Goal: Information Seeking & Learning: Learn about a topic

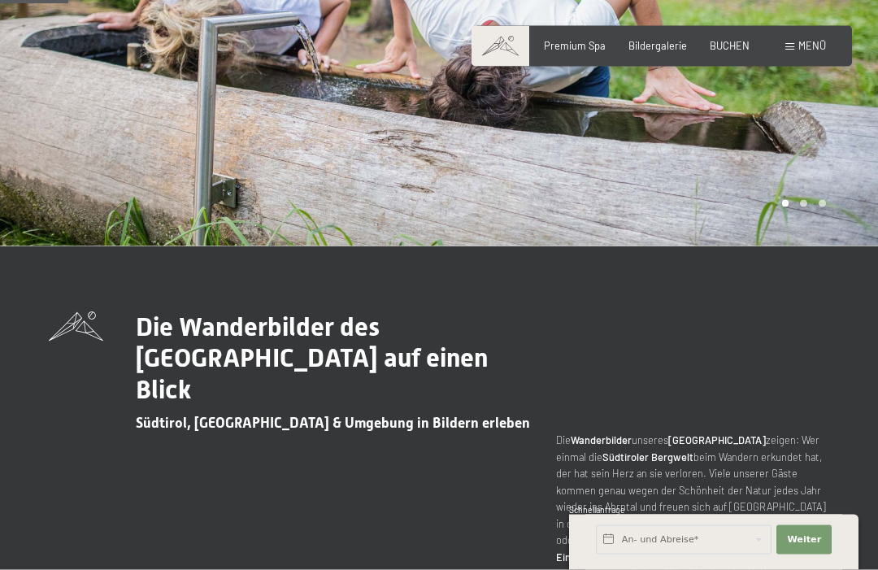
scroll to position [279, 0]
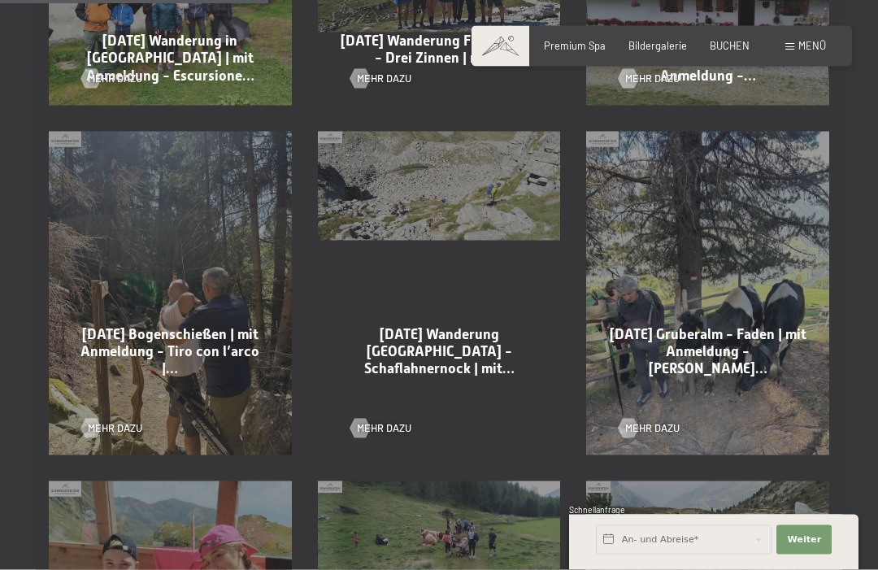
scroll to position [1036, 0]
click at [359, 418] on div at bounding box center [360, 428] width 11 height 20
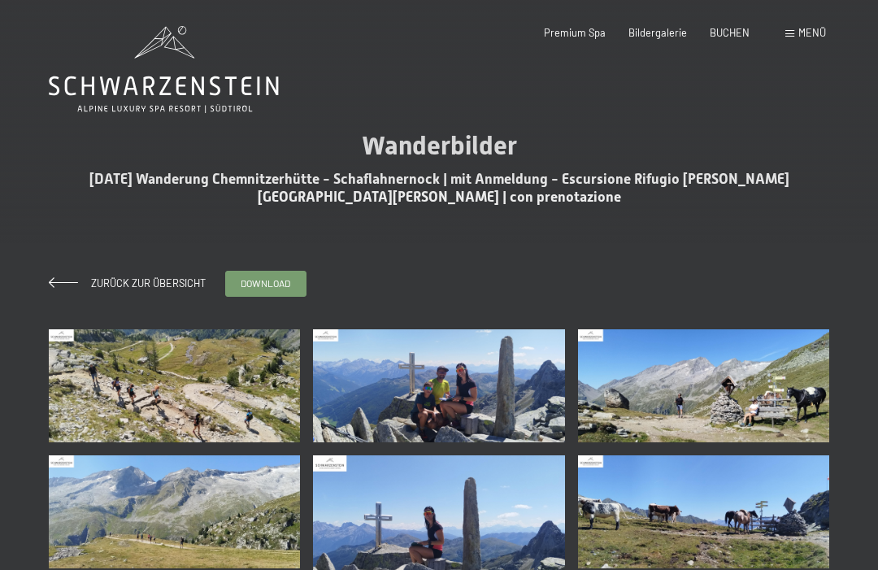
click at [178, 406] on img at bounding box center [174, 385] width 251 height 113
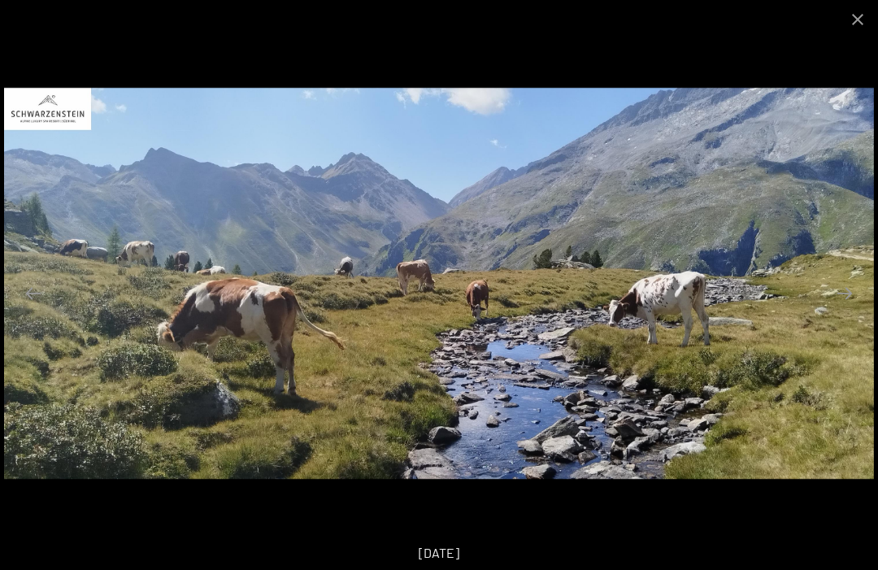
click at [848, 28] on button "Close gallery" at bounding box center [858, 19] width 41 height 38
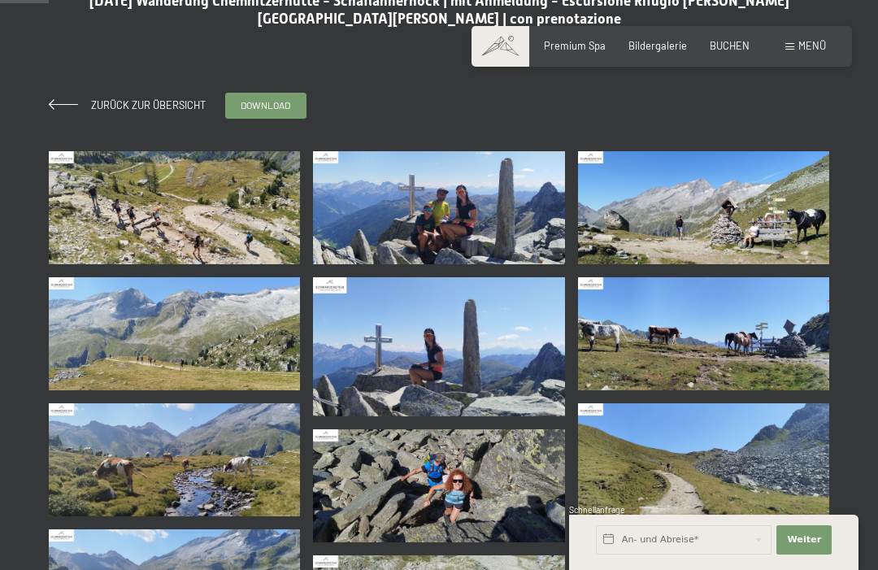
scroll to position [179, 0]
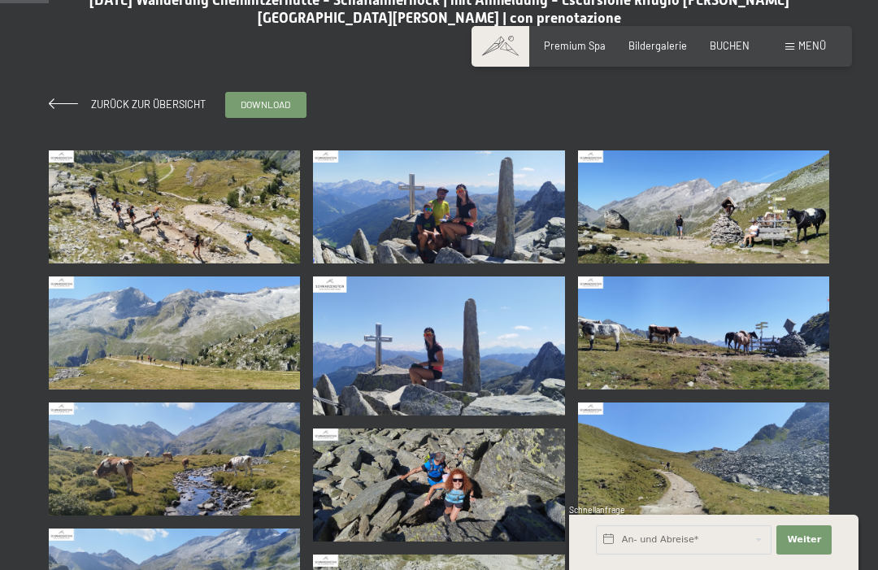
click at [109, 102] on span "Zurück zur Übersicht" at bounding box center [143, 104] width 125 height 13
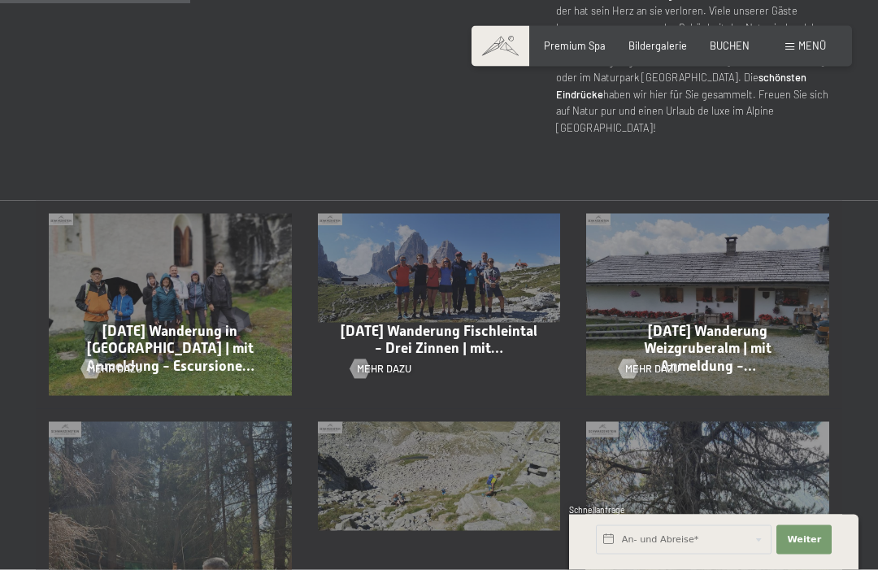
scroll to position [746, 0]
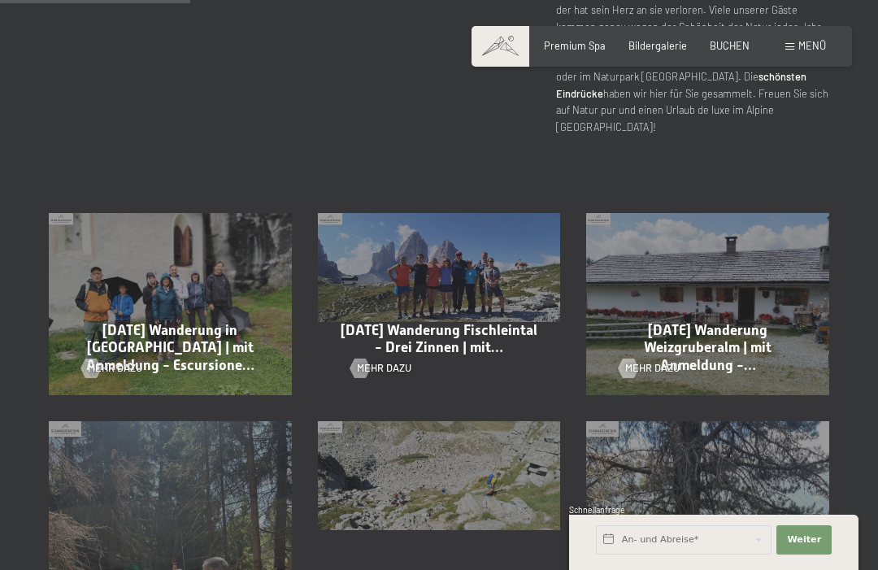
click at [651, 361] on link "Mehr dazu" at bounding box center [649, 368] width 61 height 15
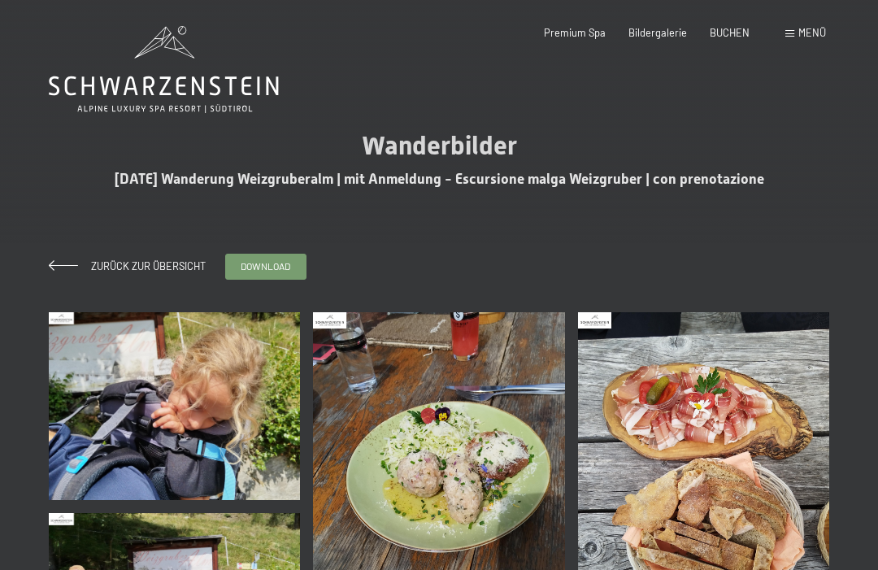
click at [131, 406] on img at bounding box center [174, 406] width 251 height 189
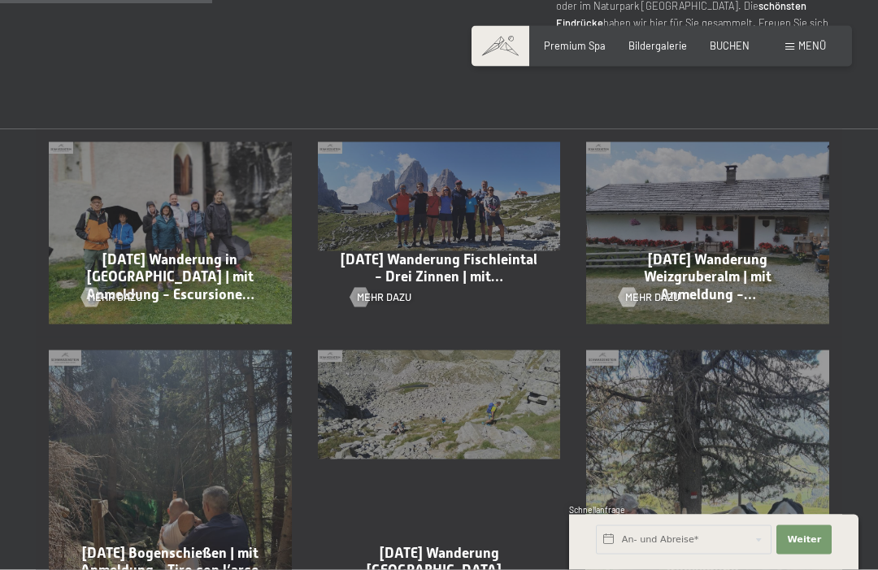
scroll to position [817, 0]
click at [366, 287] on div at bounding box center [360, 297] width 11 height 20
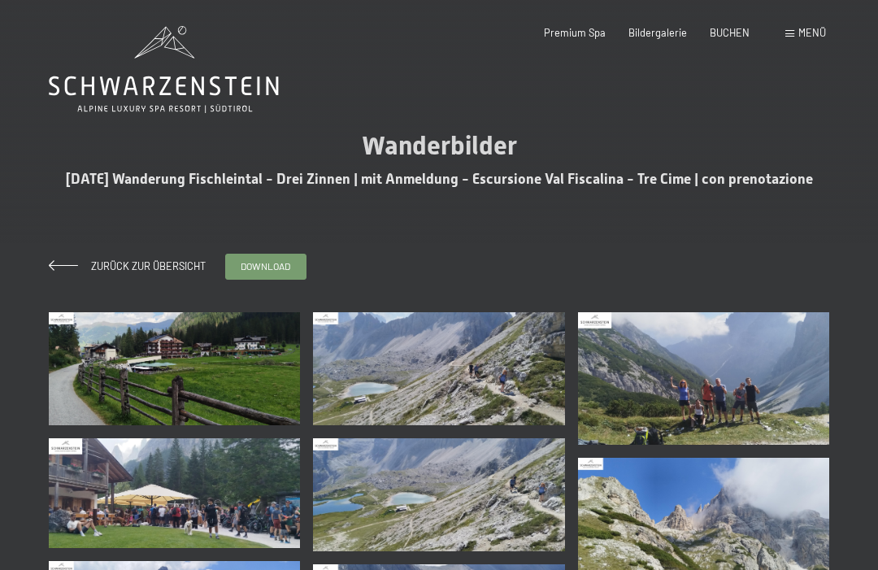
click at [126, 382] on img at bounding box center [174, 368] width 251 height 113
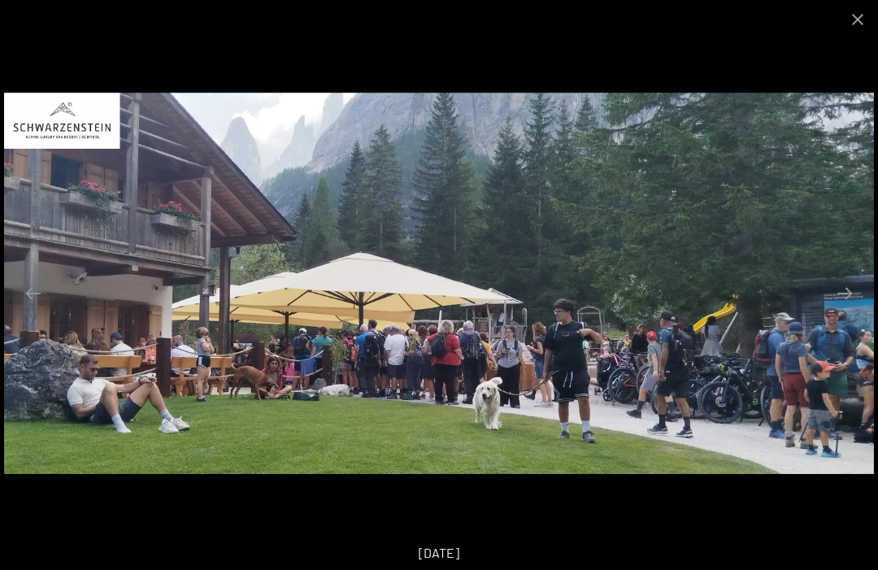
click at [850, 19] on button "Close gallery" at bounding box center [858, 19] width 41 height 38
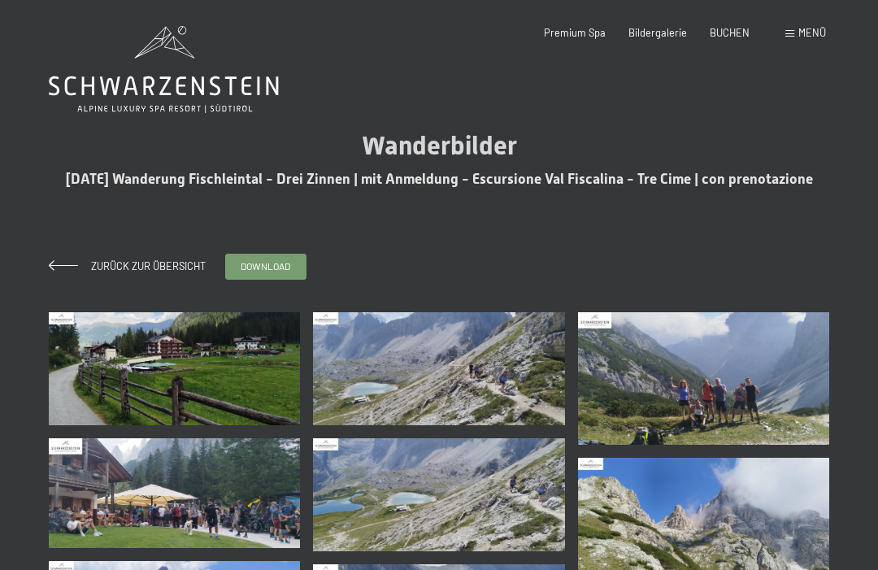
click at [62, 260] on span at bounding box center [63, 265] width 29 height 11
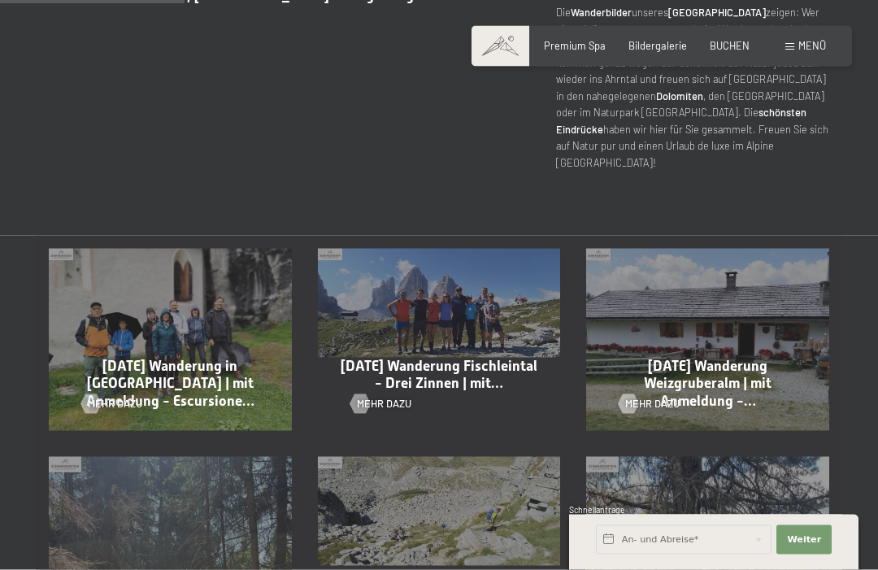
scroll to position [711, 0]
click at [106, 396] on span "Mehr dazu" at bounding box center [115, 403] width 54 height 15
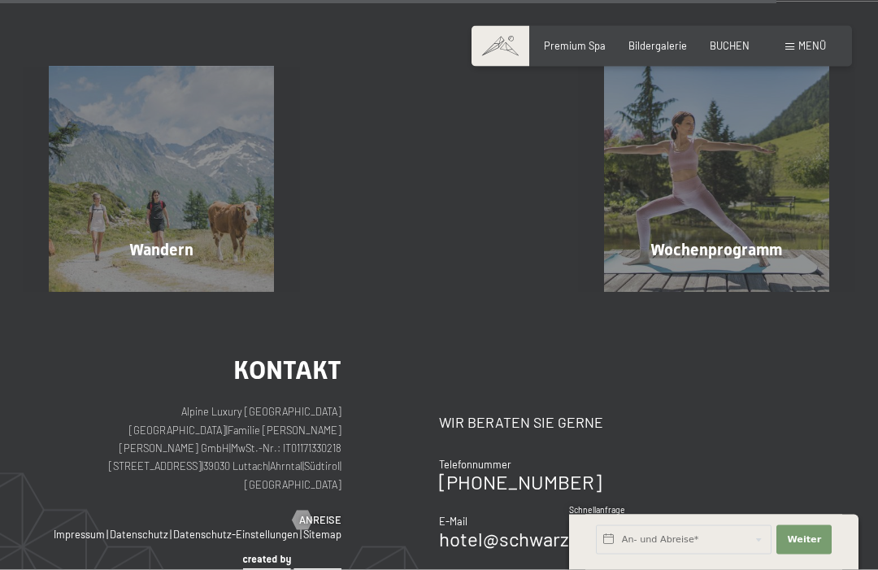
scroll to position [2345, 0]
